Goal: Task Accomplishment & Management: Manage account settings

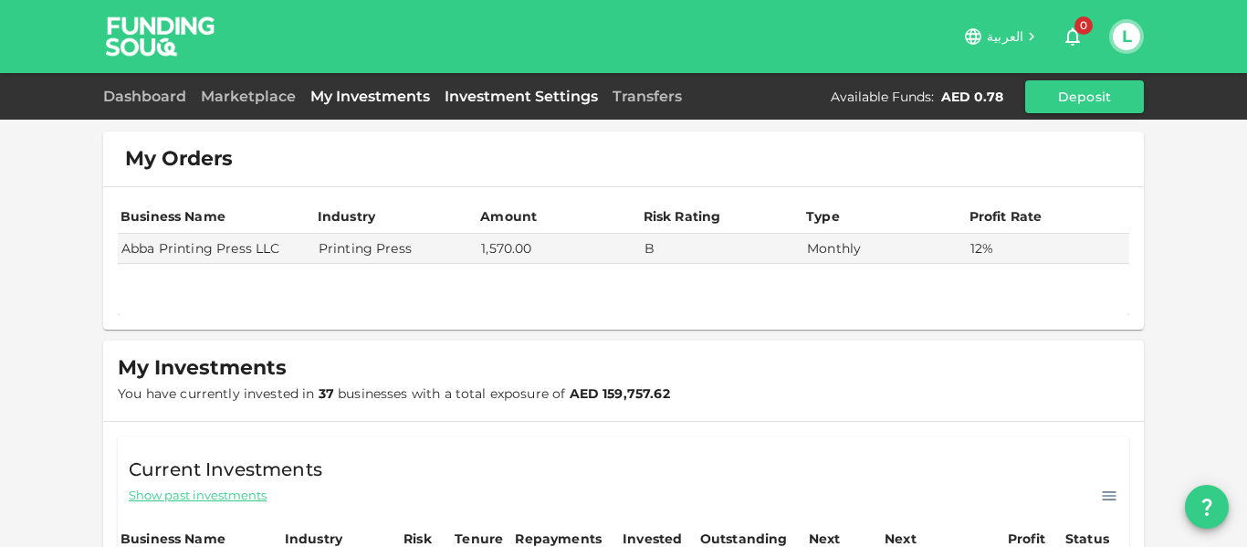
click at [488, 97] on link "Investment Settings" at bounding box center [521, 96] width 168 height 17
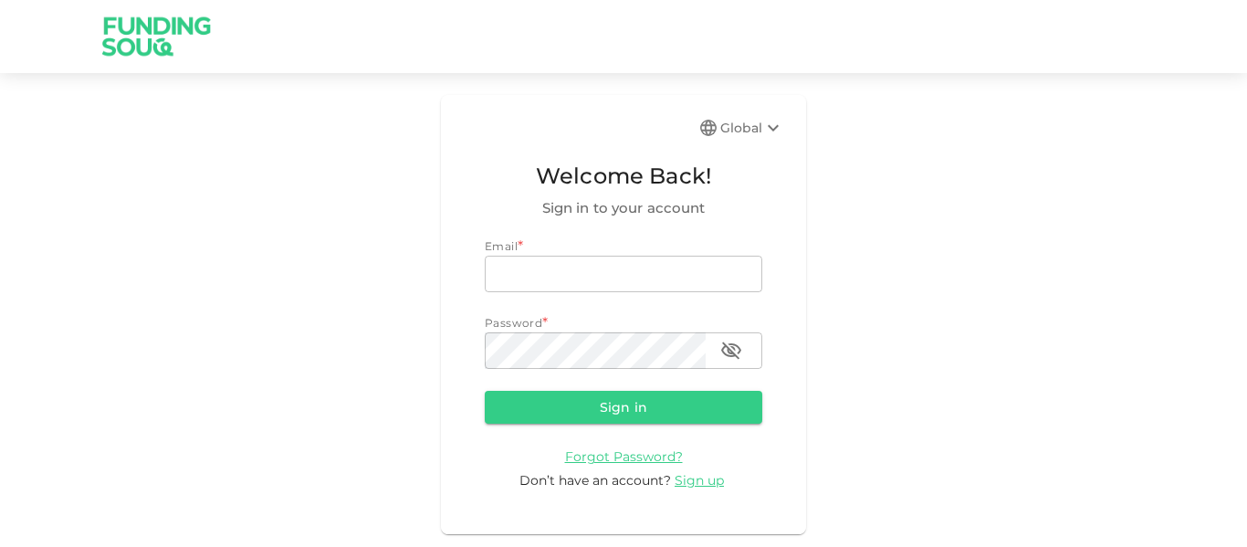
type input "[EMAIL_ADDRESS][PERSON_NAME][DOMAIN_NAME]"
click at [633, 393] on button "Sign in" at bounding box center [624, 407] width 278 height 33
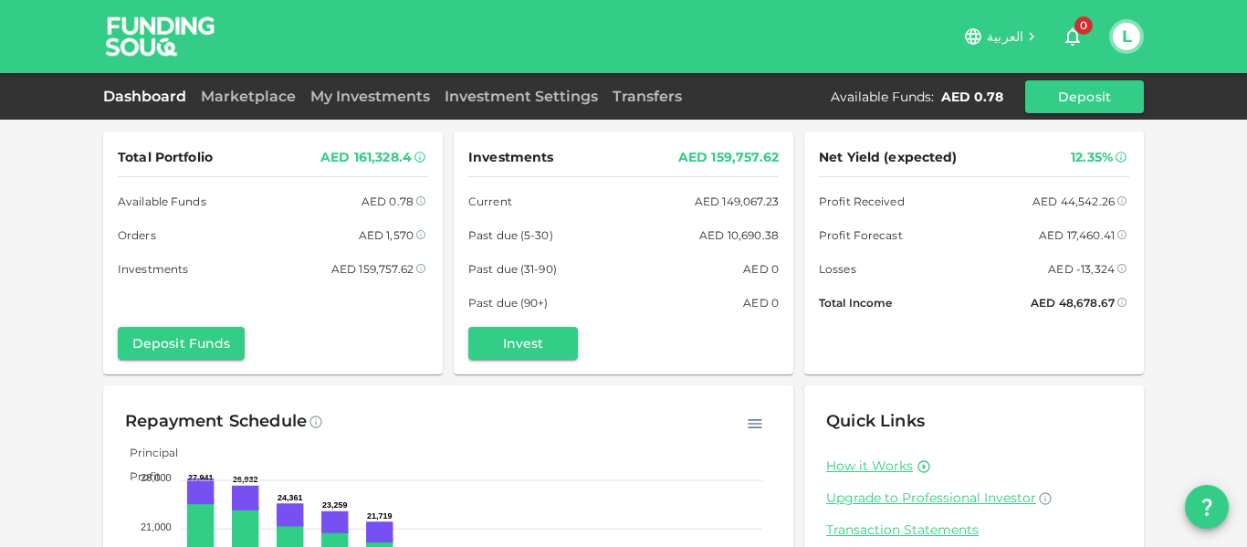
click at [362, 105] on div "My Investments" at bounding box center [370, 97] width 134 height 22
click at [363, 97] on link "My Investments" at bounding box center [370, 96] width 134 height 17
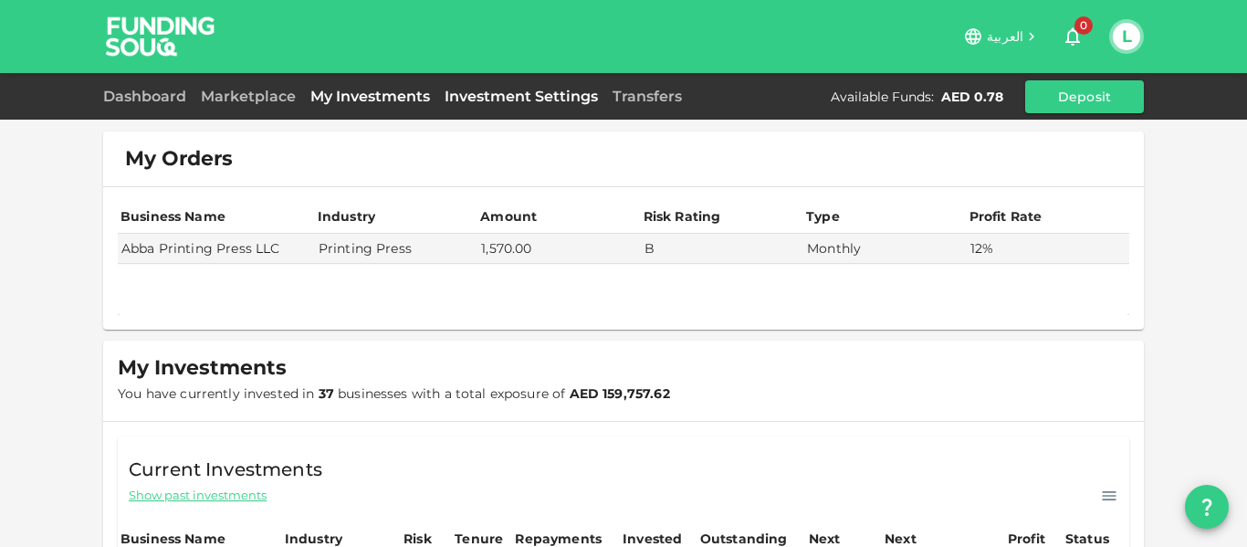
click at [498, 93] on link "Investment Settings" at bounding box center [521, 96] width 168 height 17
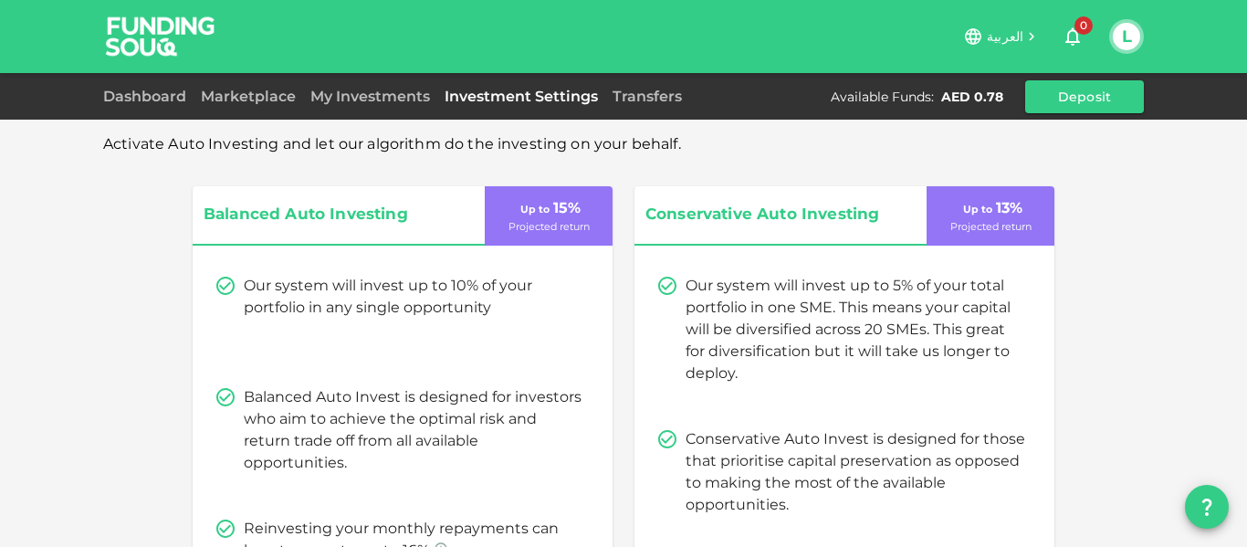
click at [689, 89] on div "Dashboard Marketplace My Investments Investment Settings Transfers Available Fu…" at bounding box center [623, 96] width 1041 height 33
click at [672, 93] on link "Transfers" at bounding box center [647, 96] width 84 height 17
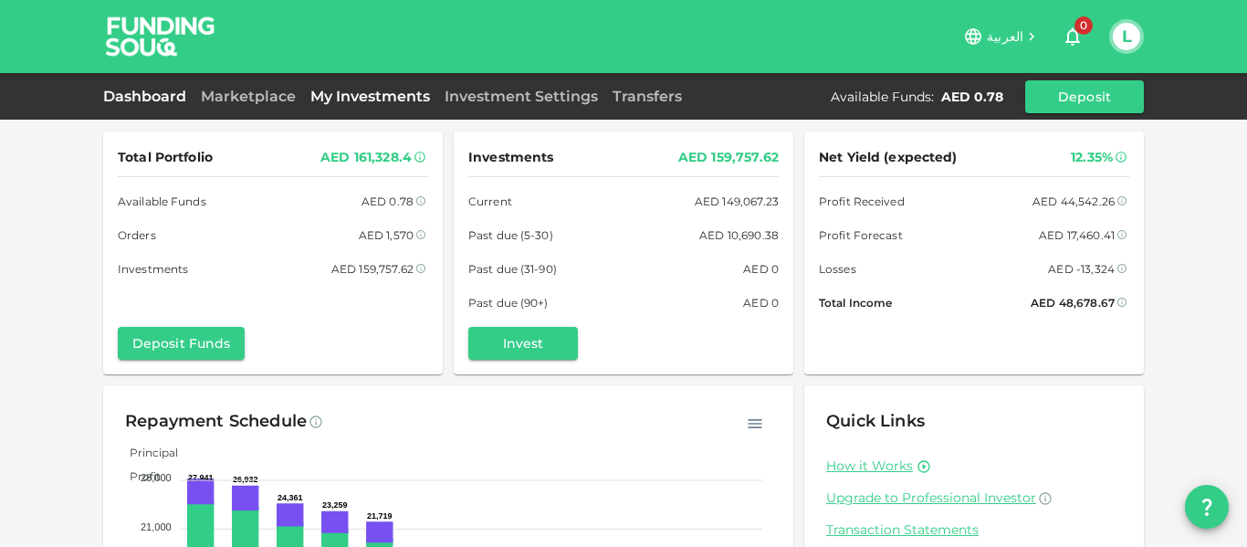
click at [407, 101] on link "My Investments" at bounding box center [370, 96] width 134 height 17
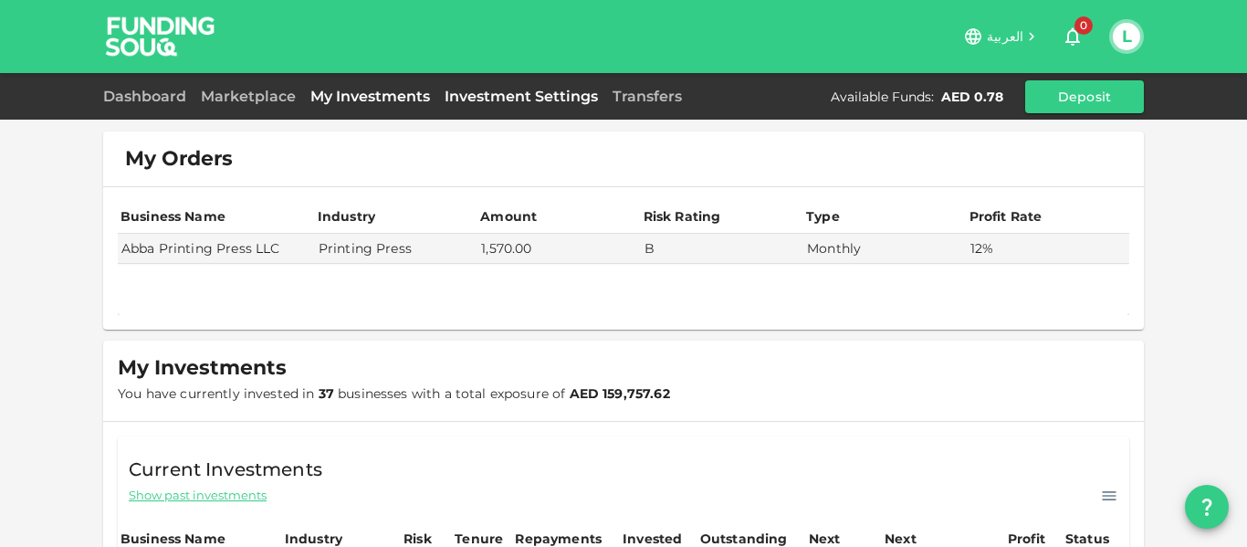
click at [488, 93] on link "Investment Settings" at bounding box center [521, 96] width 168 height 17
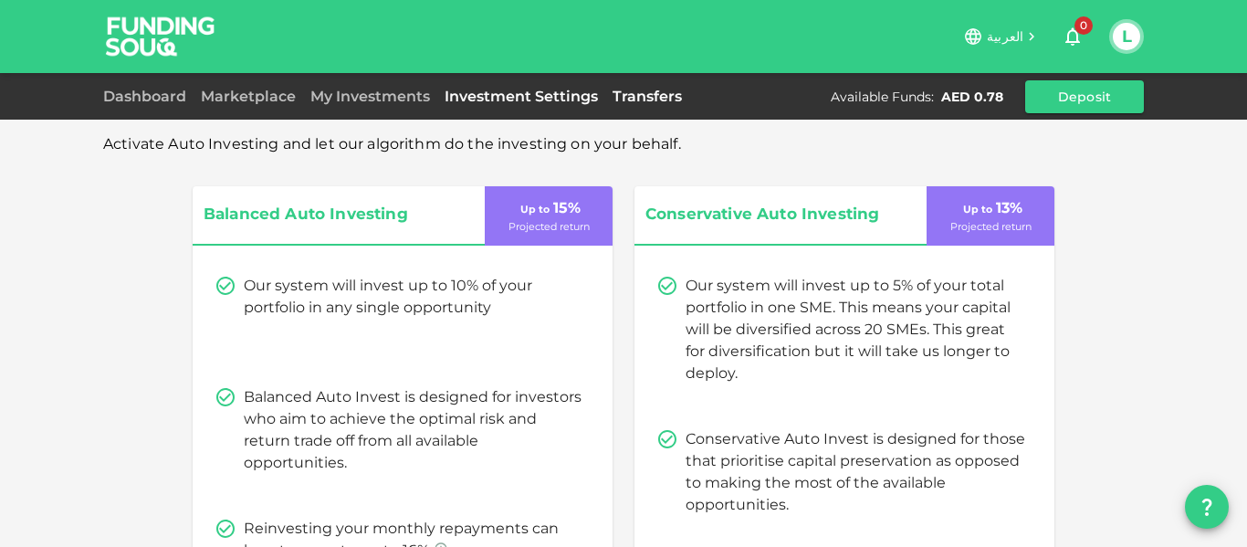
click at [636, 95] on link "Transfers" at bounding box center [647, 96] width 84 height 17
